Goal: Task Accomplishment & Management: Use online tool/utility

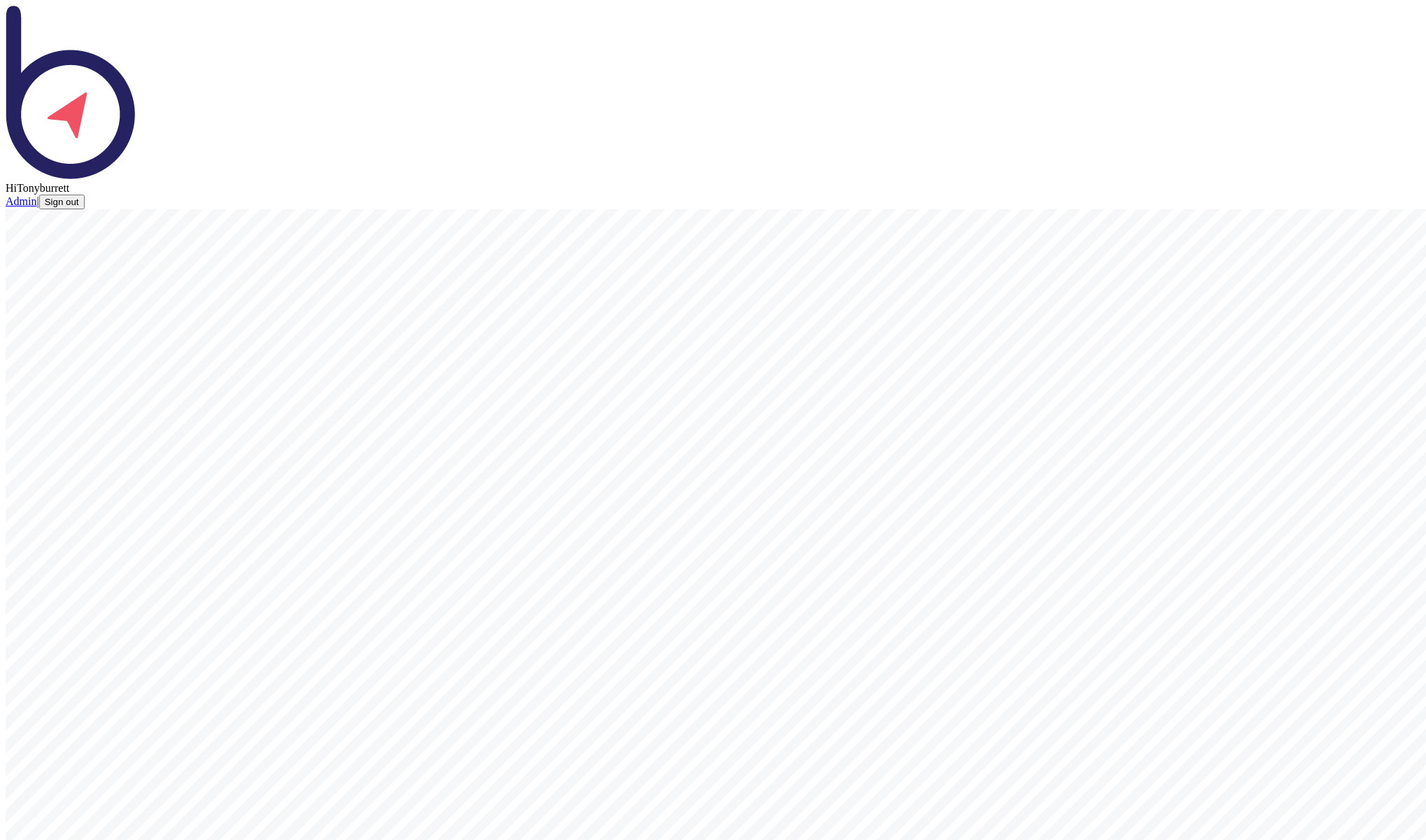
type input "techno"
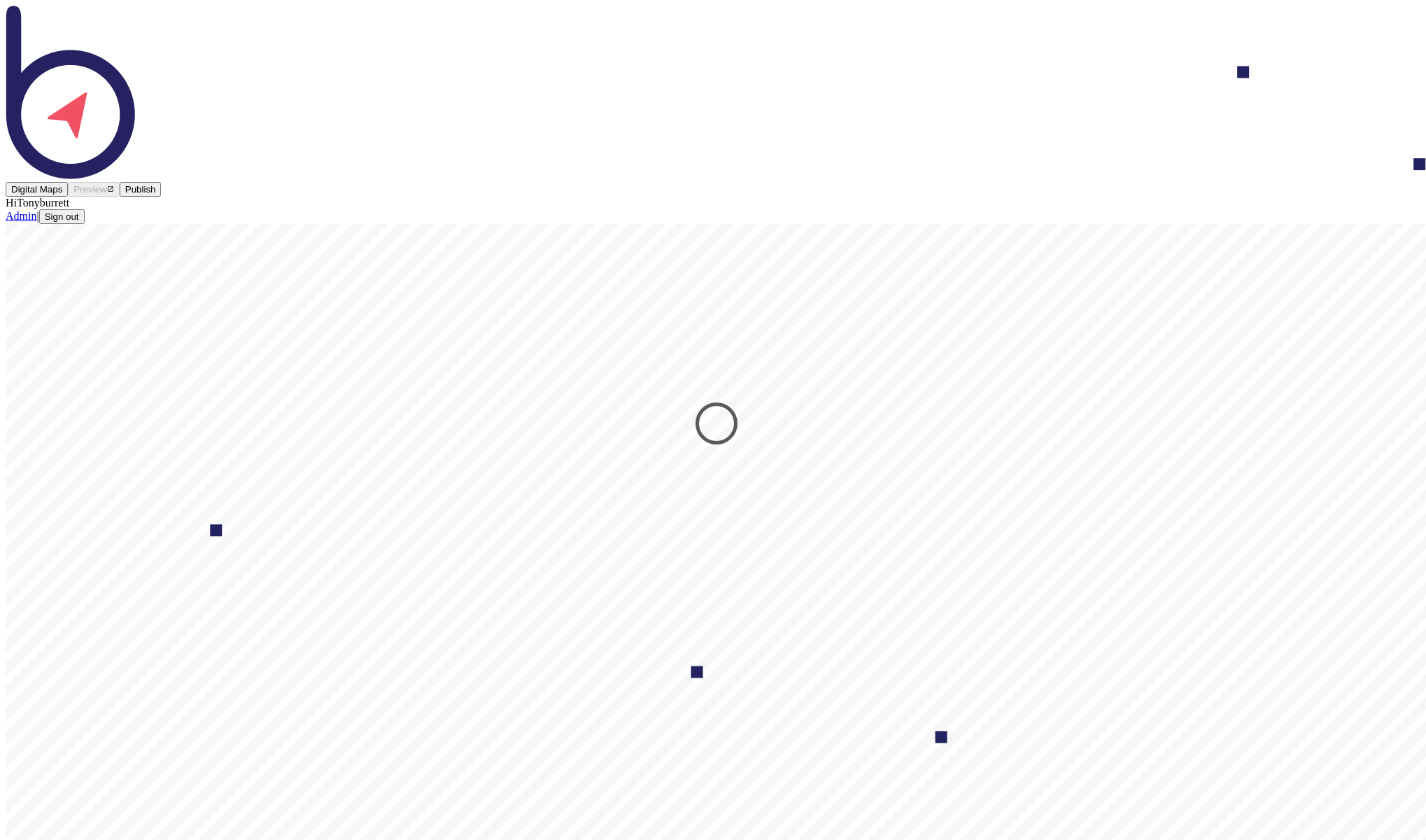
select select "Flexible Learning Space"
select select "Student Spaces"
drag, startPoint x: 619, startPoint y: 268, endPoint x: 666, endPoint y: 268, distance: 47.0
type input "BG24 Study Space"
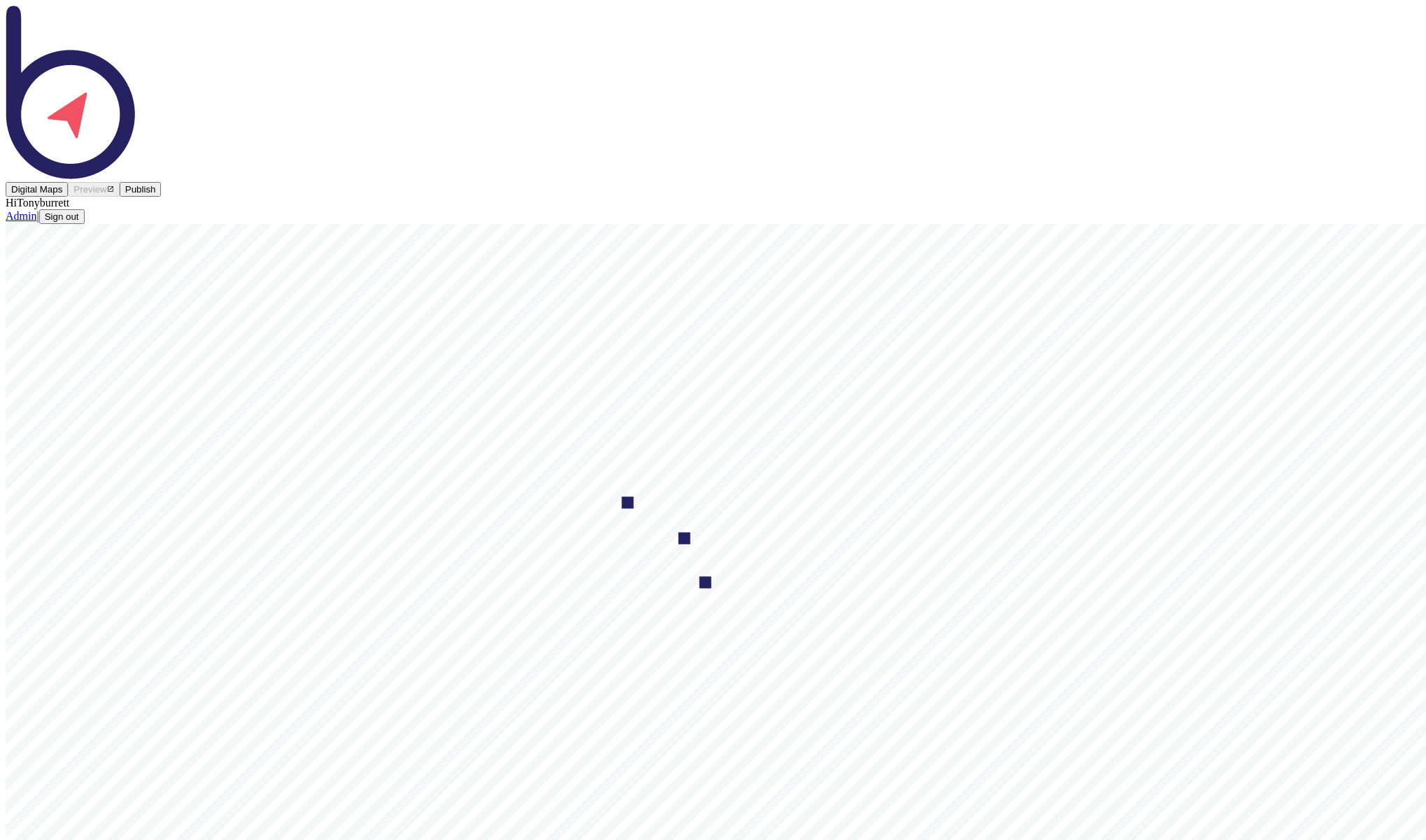
select select "Student Spaces"
select select "Learning Spaces"
type input "B218 Student Collaboration Space"
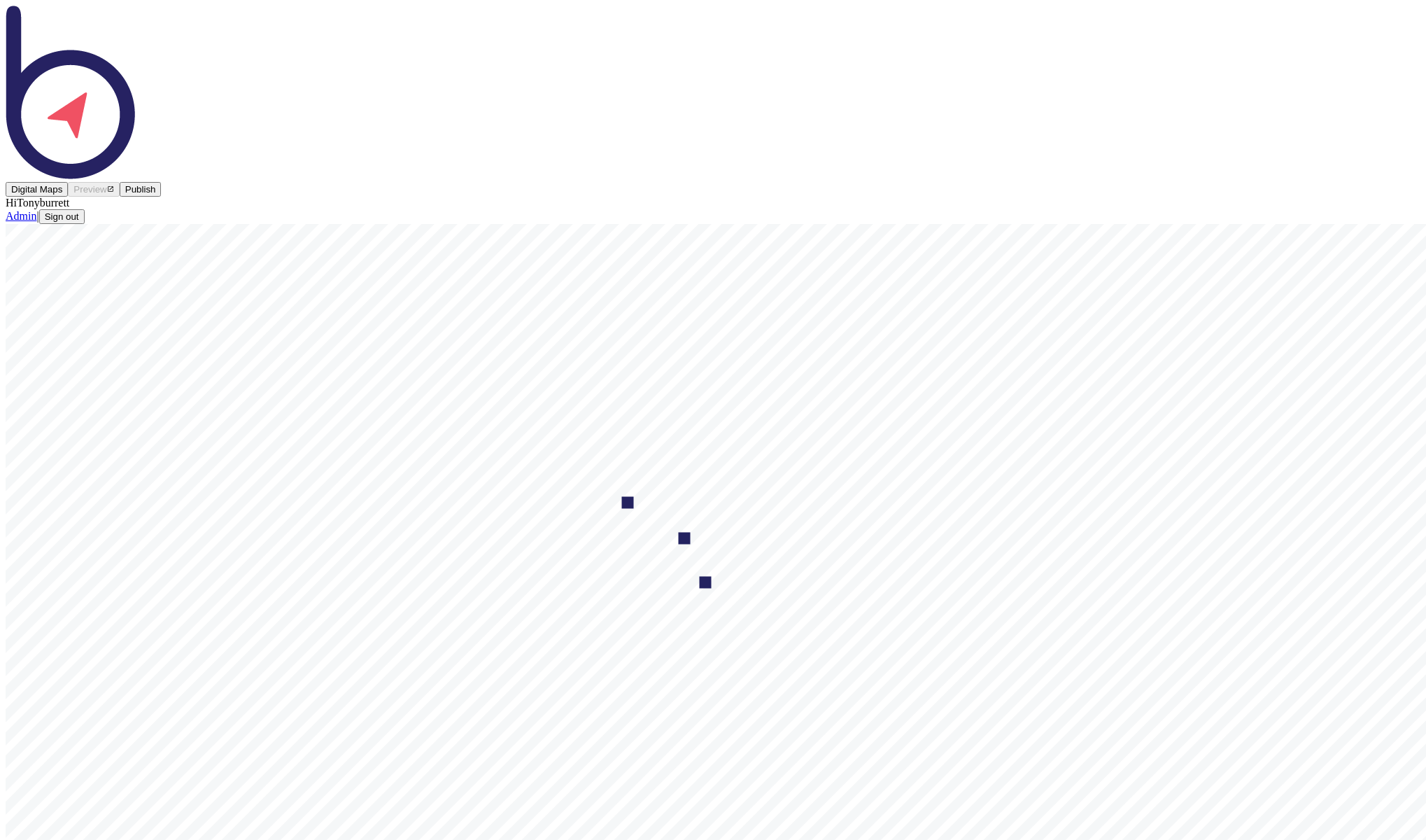
select select "Learning Spaces"
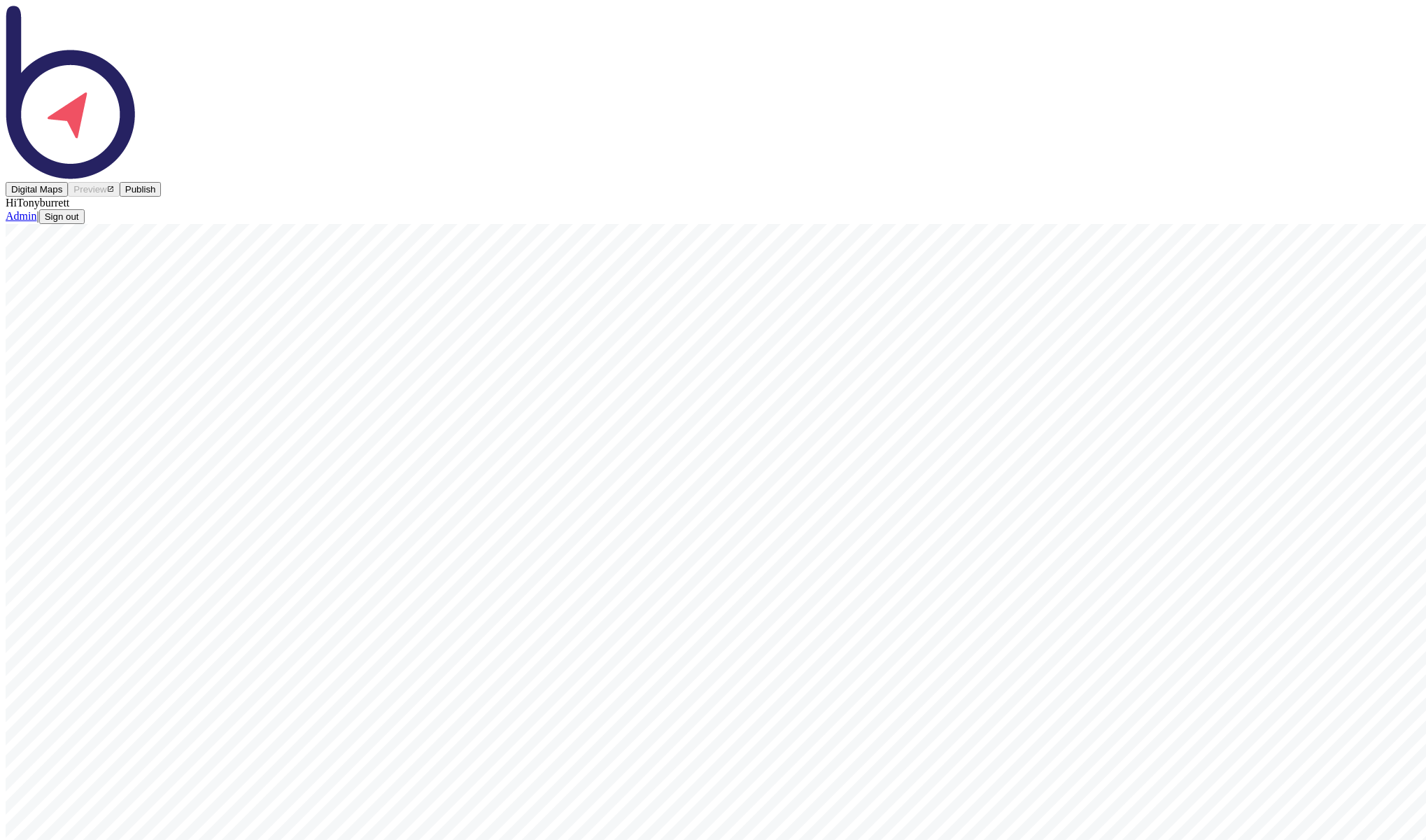
select select "Student Spaces"
type input "B321 Student Collaboration Space"
click at [162, 182] on button "Publish" at bounding box center [140, 189] width 42 height 15
